Goal: Find specific page/section: Find specific page/section

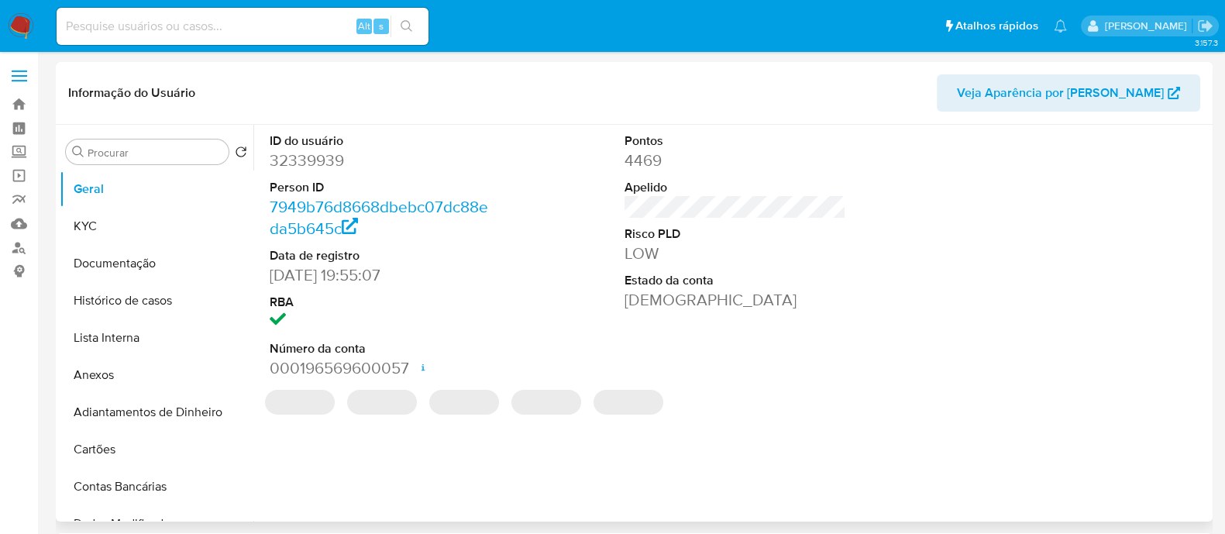
select select "10"
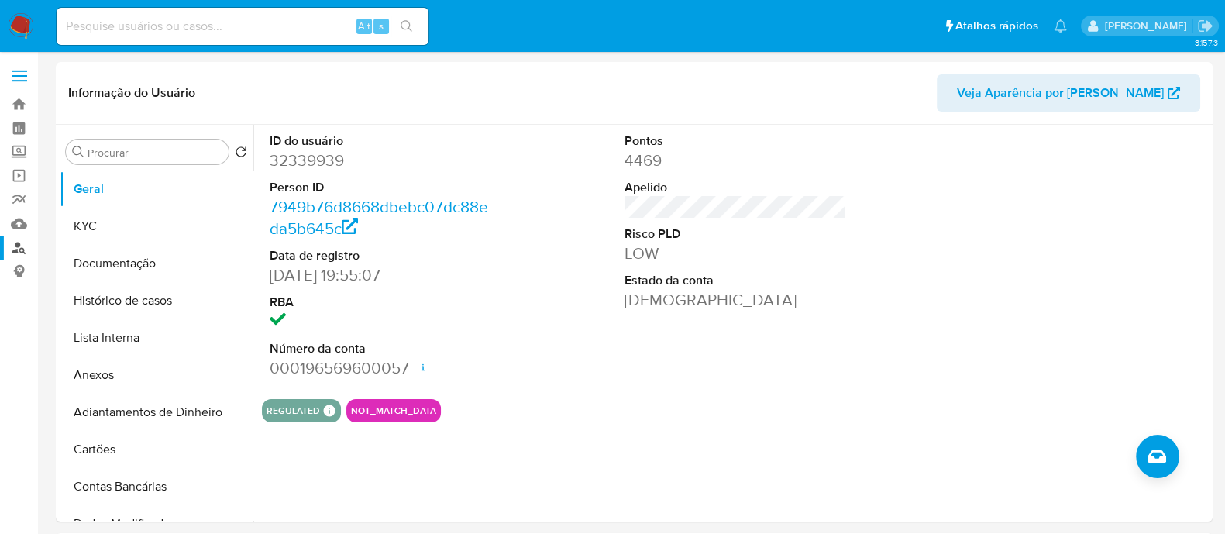
click at [19, 245] on link "Localizador de pessoas" at bounding box center [92, 248] width 184 height 24
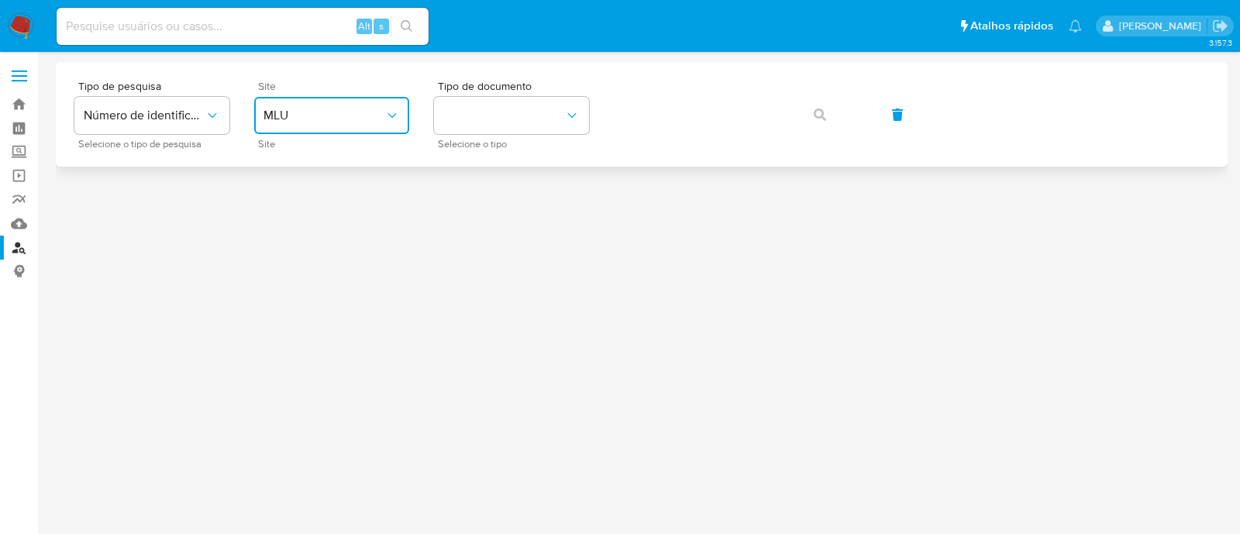
click at [366, 130] on button "MLU" at bounding box center [331, 115] width 155 height 37
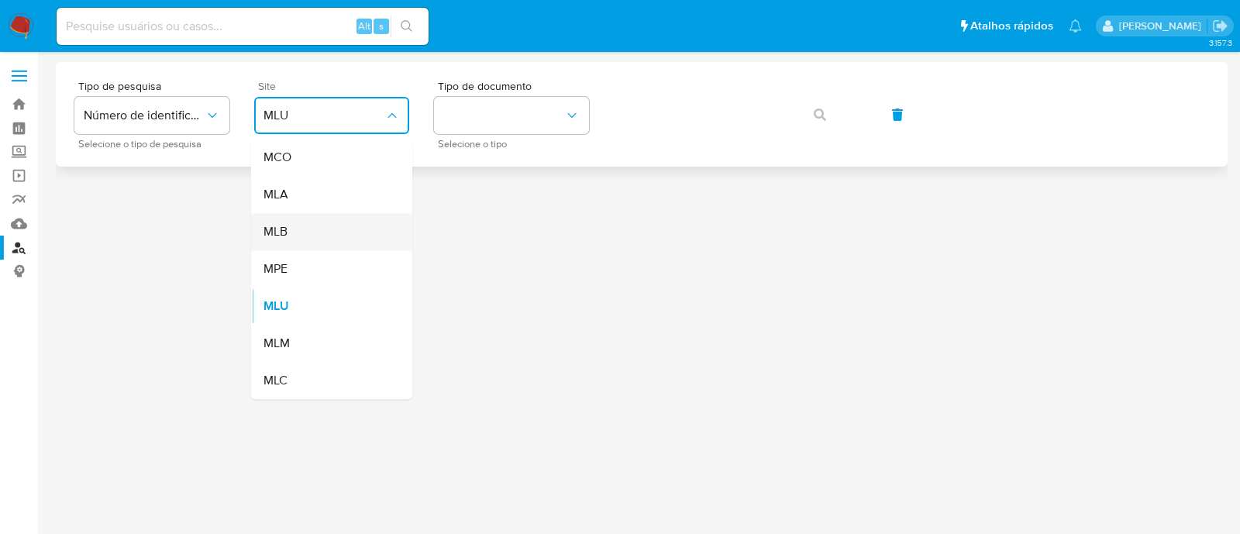
click at [348, 238] on div "MLB" at bounding box center [327, 231] width 127 height 37
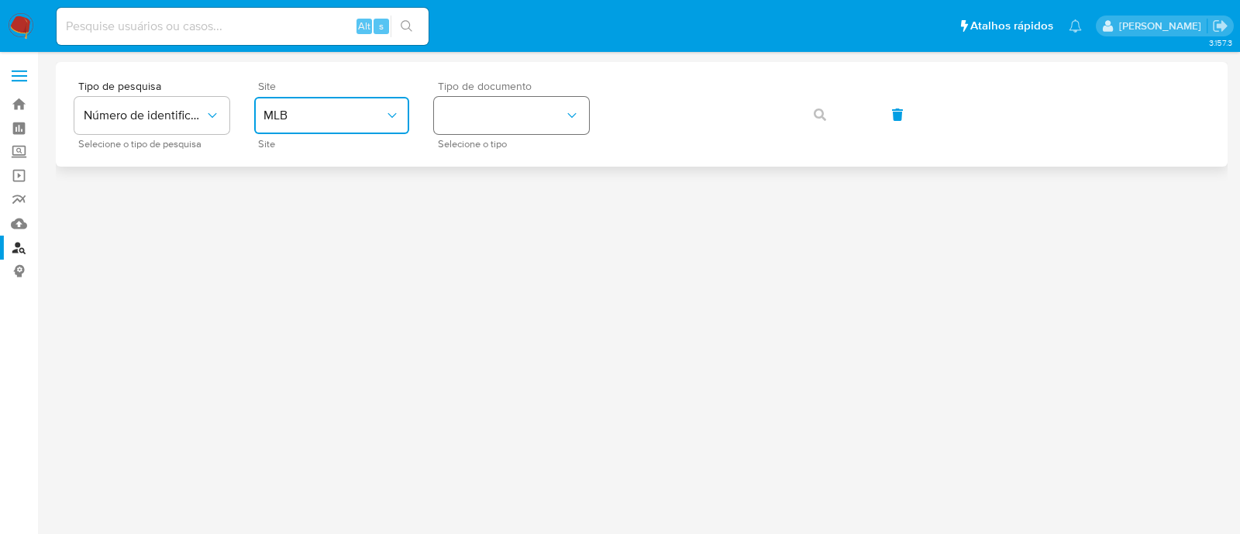
click at [517, 115] on button "identificationType" at bounding box center [511, 115] width 155 height 37
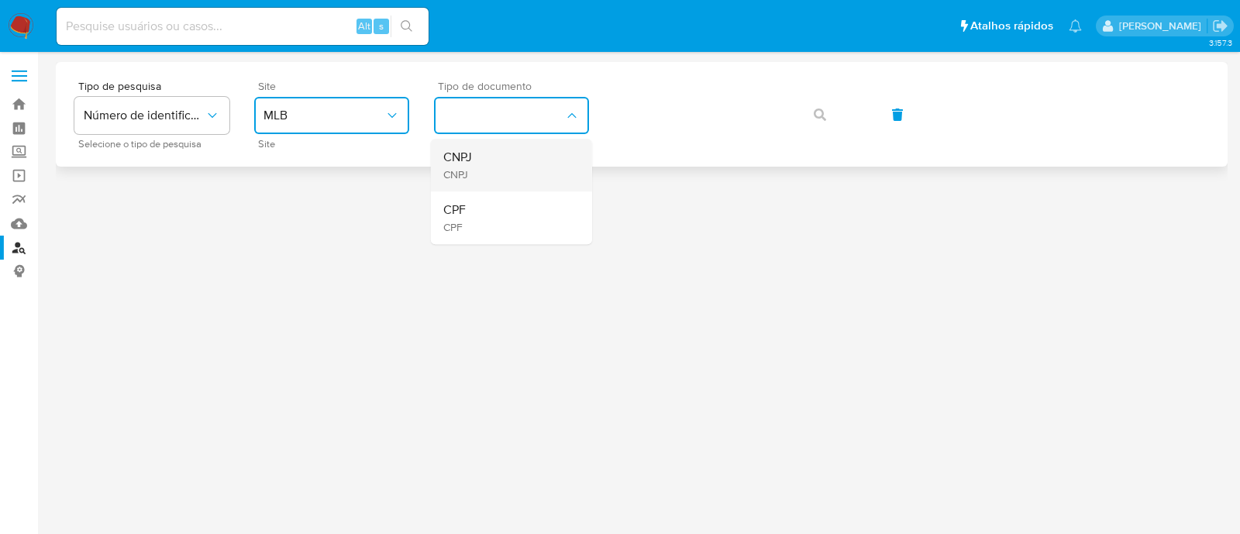
click at [512, 149] on div "CNPJ CNPJ" at bounding box center [506, 165] width 127 height 53
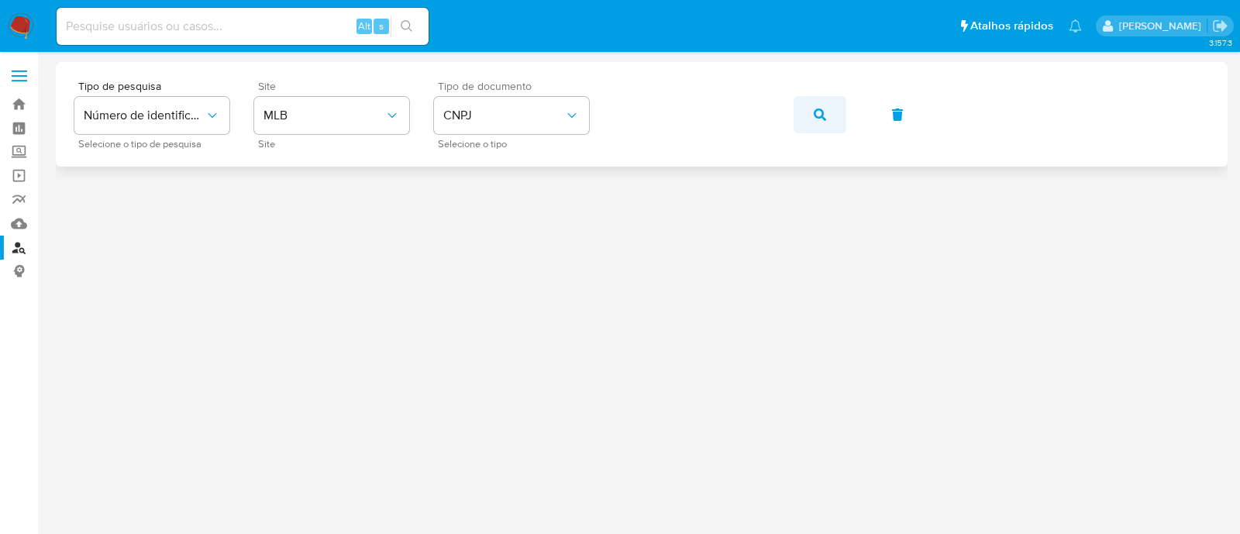
click at [803, 98] on button "button" at bounding box center [820, 114] width 53 height 37
